Goal: Information Seeking & Learning: Learn about a topic

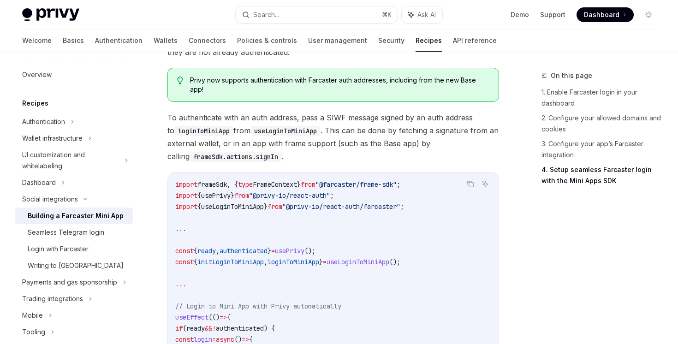
scroll to position [1026, 0]
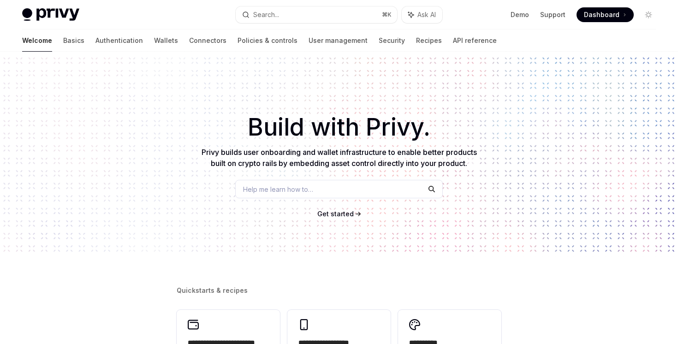
click at [313, 12] on button "Search... ⌘ K" at bounding box center [316, 14] width 161 height 17
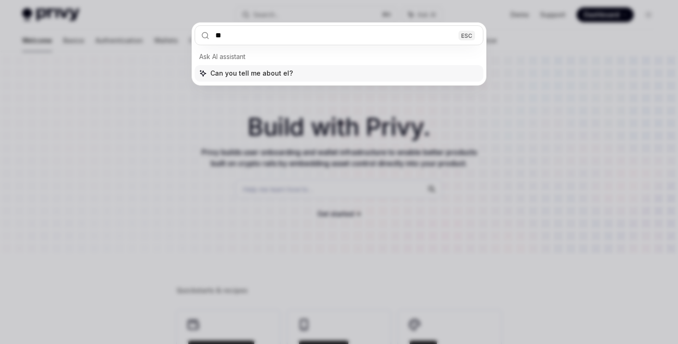
type input "*"
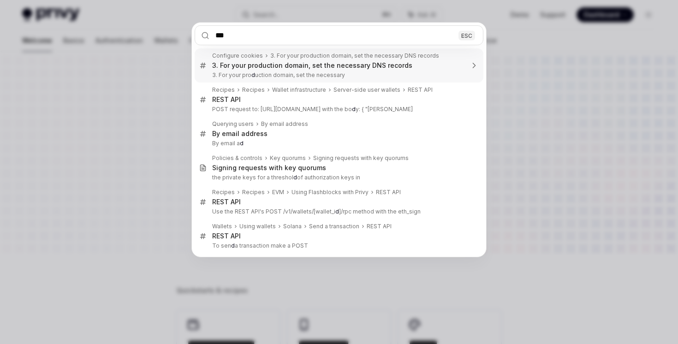
type input "****"
type textarea "*"
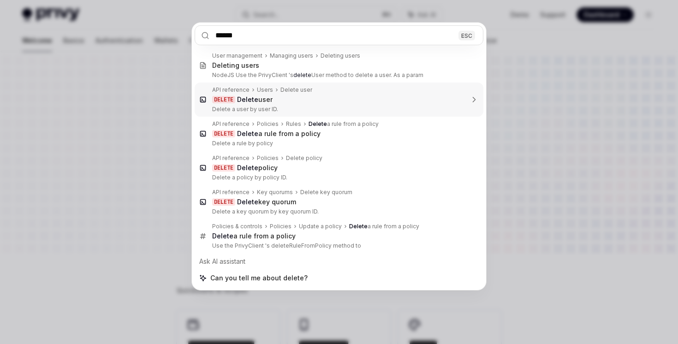
type input "******"
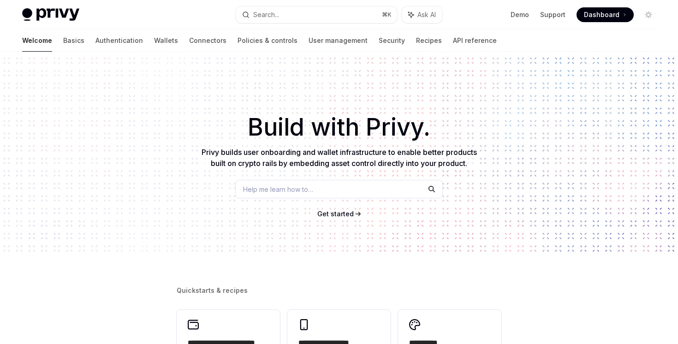
type textarea "*"
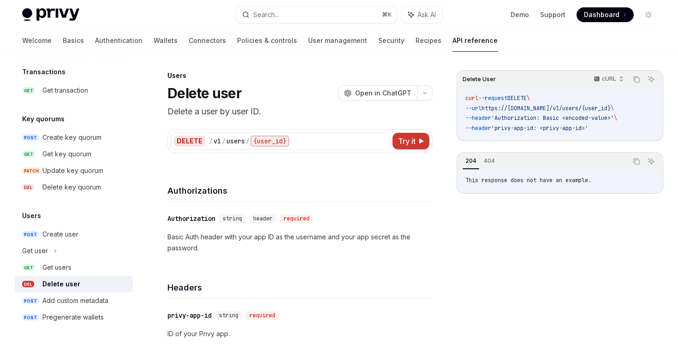
click at [351, 3] on div "Privy Docs home page Search... ⌘ K Ask AI Demo Support Dashboard Dashboard Sear…" at bounding box center [338, 15] width 633 height 30
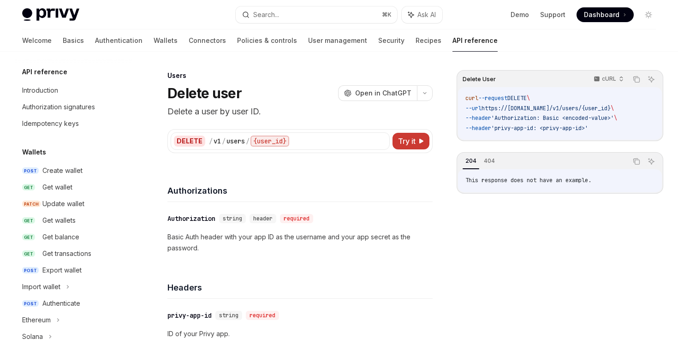
scroll to position [608, 0]
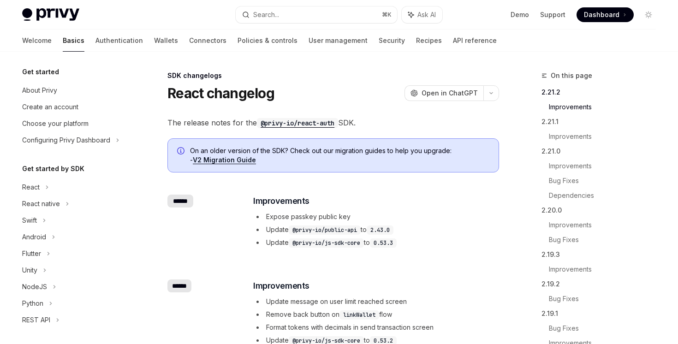
scroll to position [186, 0]
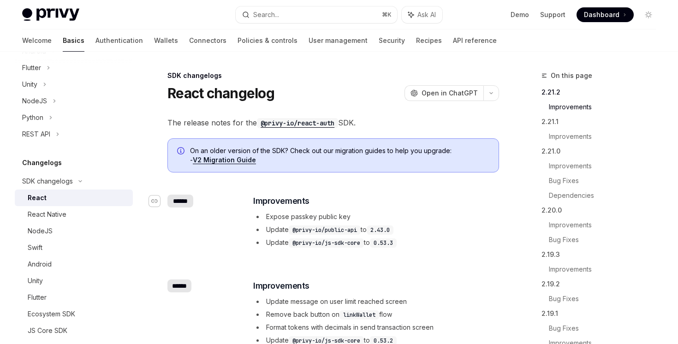
click at [153, 202] on icon "Navigate to changelog" at bounding box center [154, 201] width 6 height 4
